Goal: Task Accomplishment & Management: Use online tool/utility

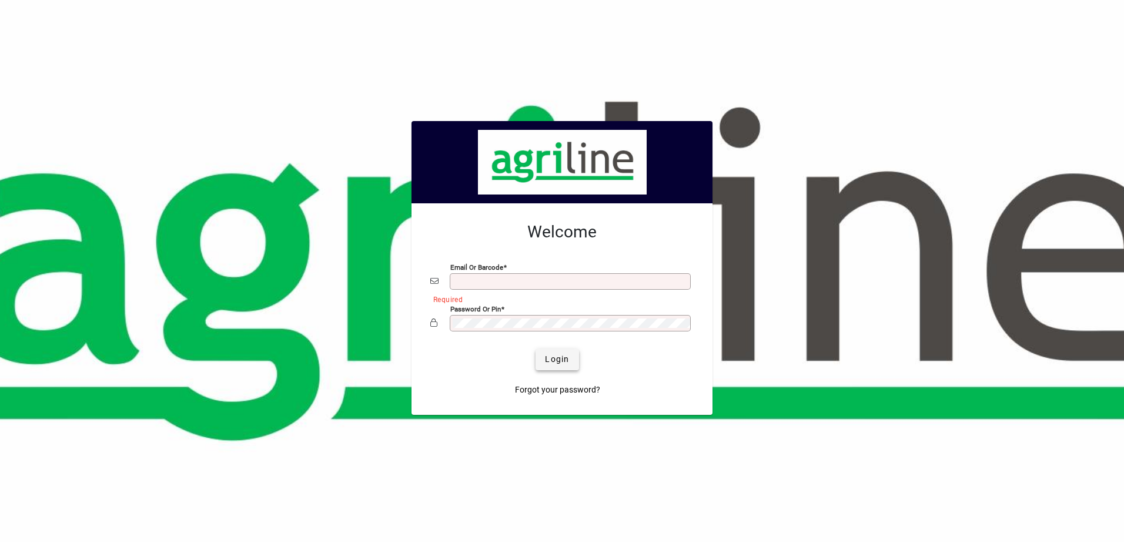
type input "**********"
click at [547, 359] on span "Login" at bounding box center [557, 359] width 24 height 12
